Goal: Task Accomplishment & Management: Manage account settings

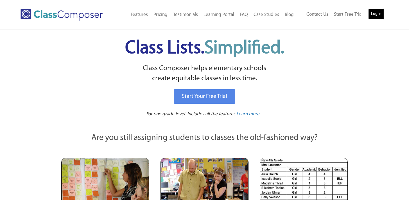
click at [380, 14] on link "Log In" at bounding box center [376, 13] width 16 height 11
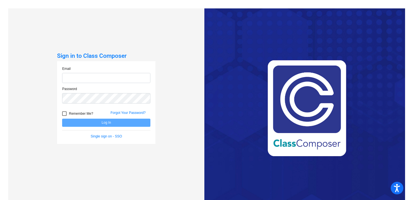
type input "[EMAIL_ADDRESS][DOMAIN_NAME]"
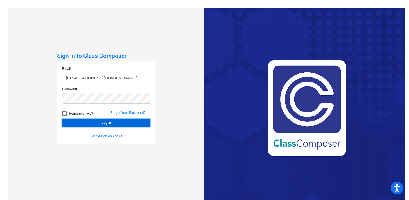
click at [112, 123] on button "Log In" at bounding box center [106, 123] width 88 height 8
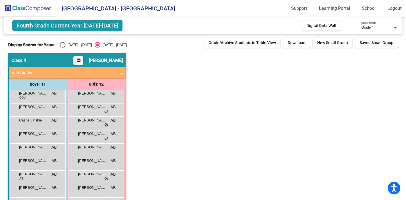
click at [67, 48] on label "[DATE] - [DATE]" at bounding box center [76, 45] width 32 height 6
click at [63, 48] on input "[DATE] - [DATE]" at bounding box center [62, 48] width 0 height 0
radio input "true"
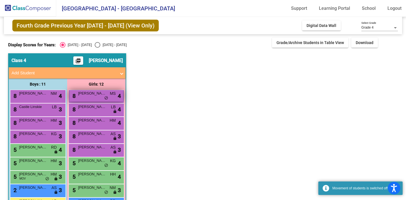
scroll to position [60, 0]
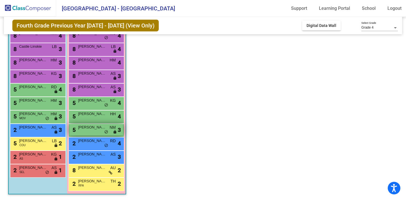
click at [88, 128] on span "[PERSON_NAME]" at bounding box center [92, 128] width 28 height 6
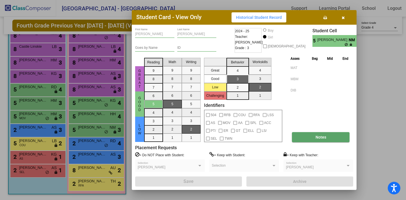
click at [311, 139] on button "Notes" at bounding box center [321, 137] width 58 height 10
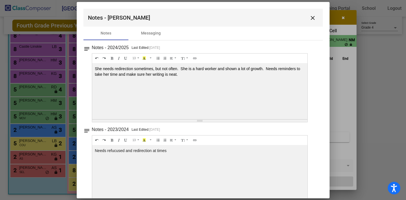
click at [331, 115] on div at bounding box center [203, 100] width 406 height 200
